Goal: Task Accomplishment & Management: Manage account settings

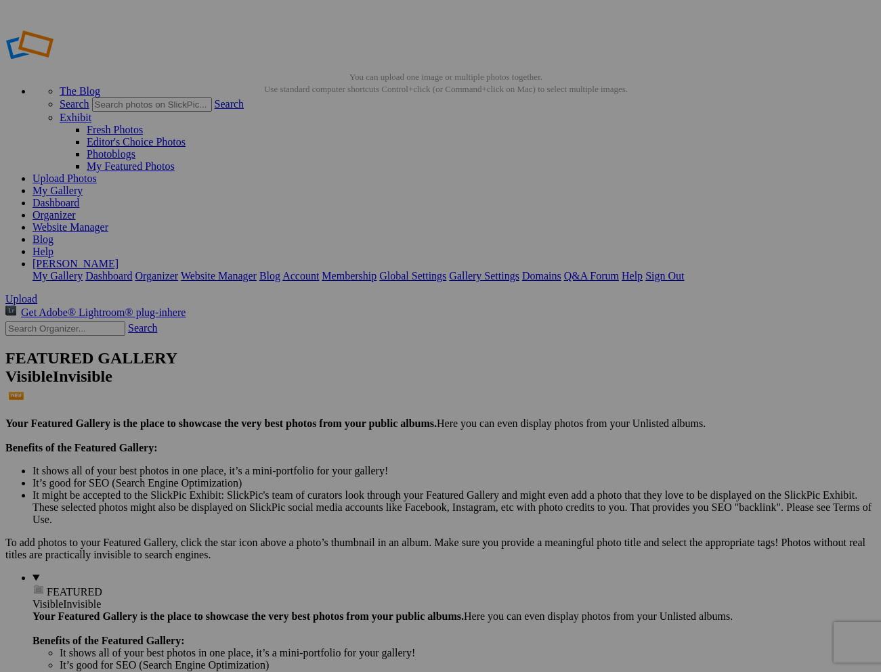
scroll to position [0, 18]
type input "DonnaAiken_abandonedcar42.jpeg"
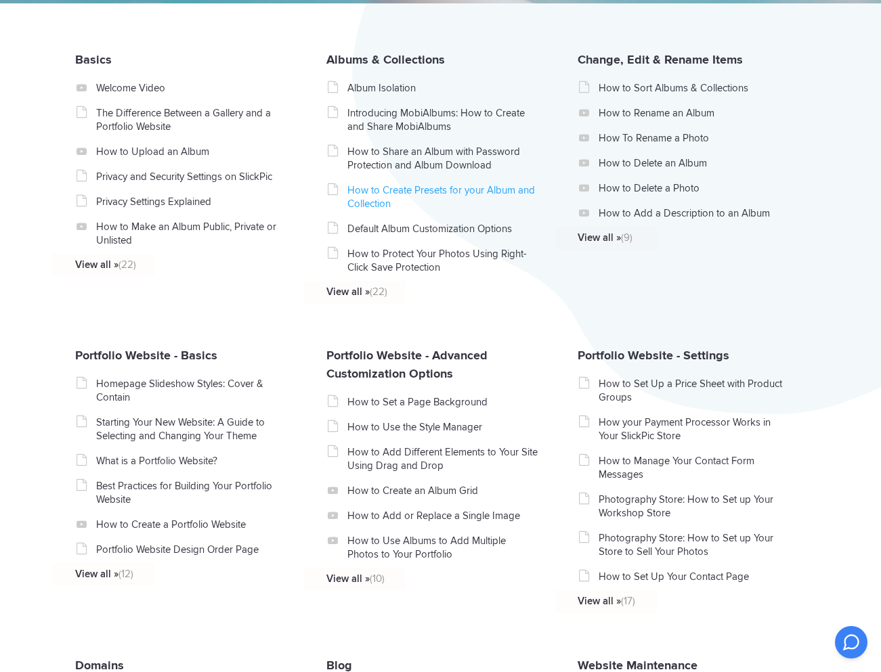
scroll to position [307, 0]
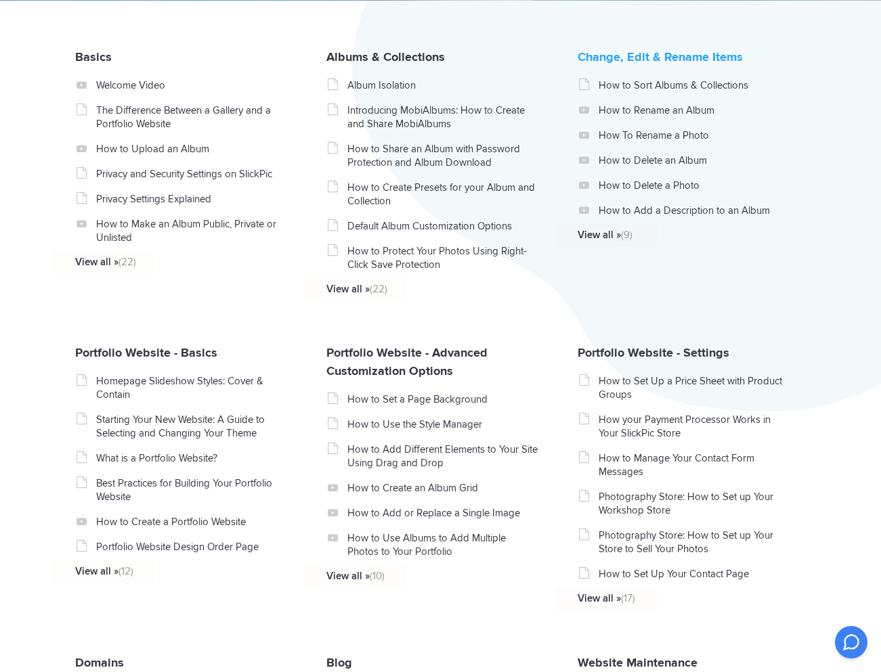
click at [597, 64] on link "Change, Edit & Rename Items" at bounding box center [660, 56] width 165 height 15
